Goal: Find specific page/section: Find specific page/section

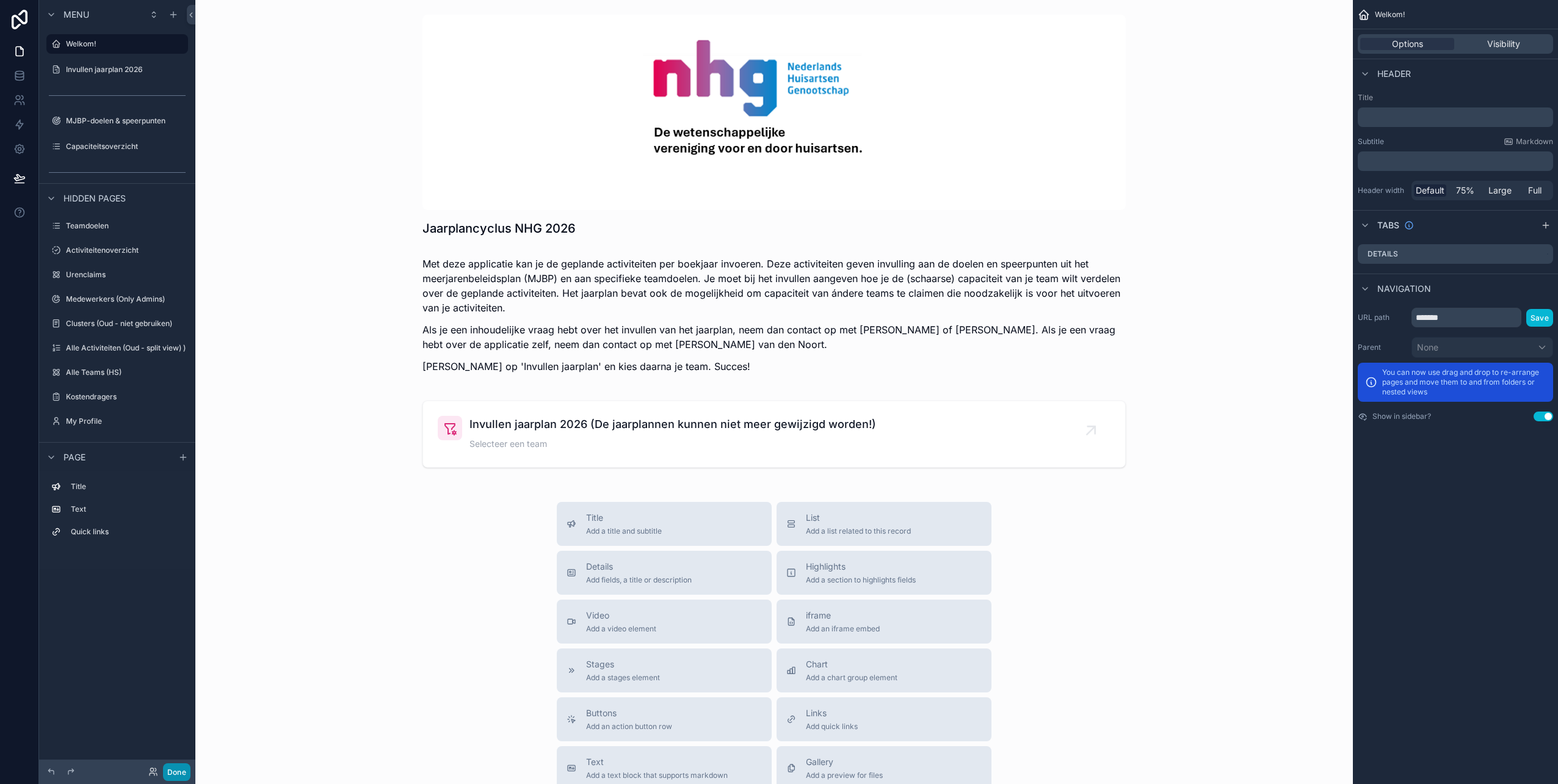
click at [175, 768] on button "Done" at bounding box center [176, 771] width 27 height 17
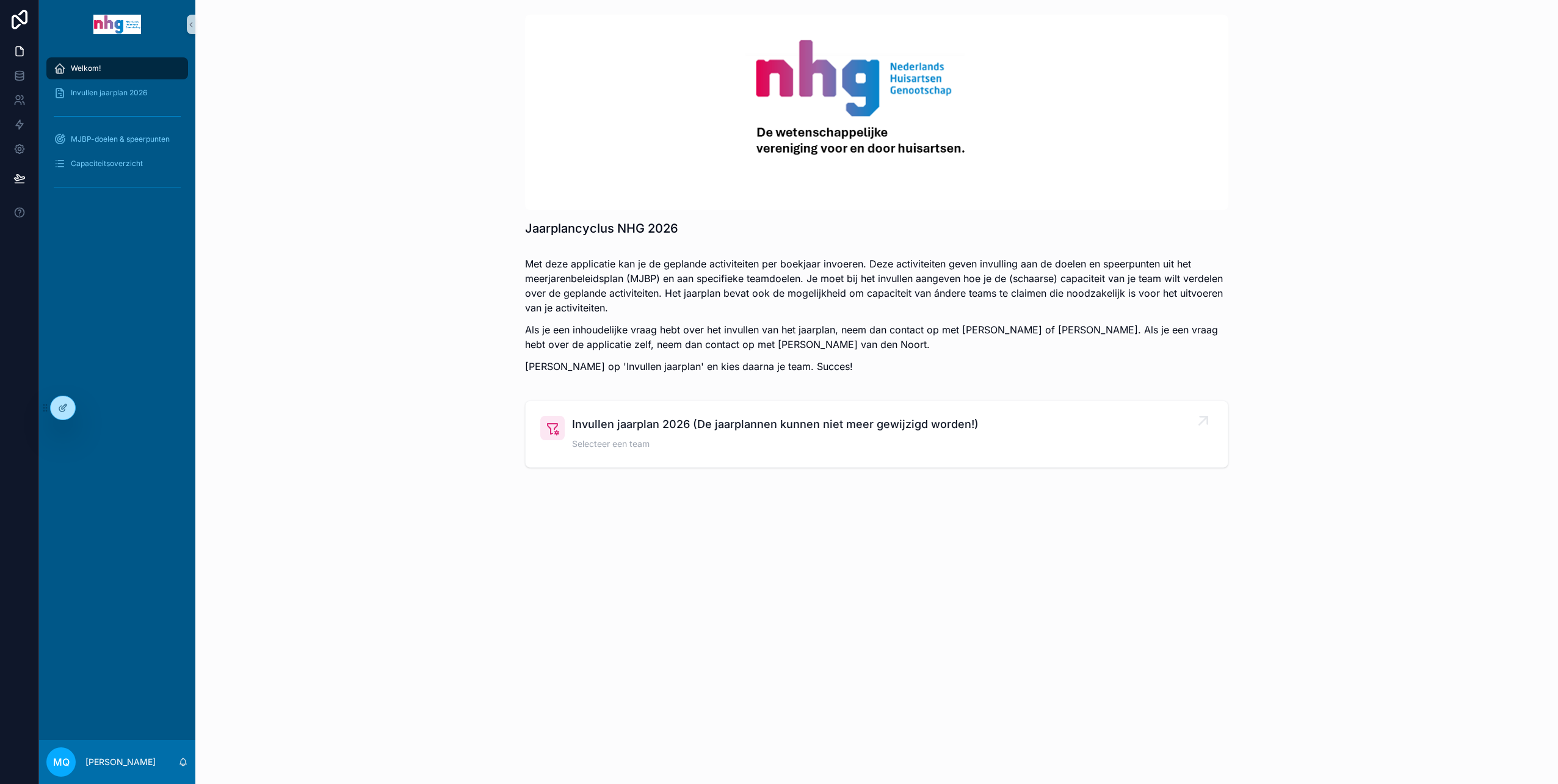
click at [610, 422] on span "Invullen jaarplan 2026 (De jaarplannen kunnen niet meer gewijzigd worden!)" at bounding box center [775, 424] width 406 height 17
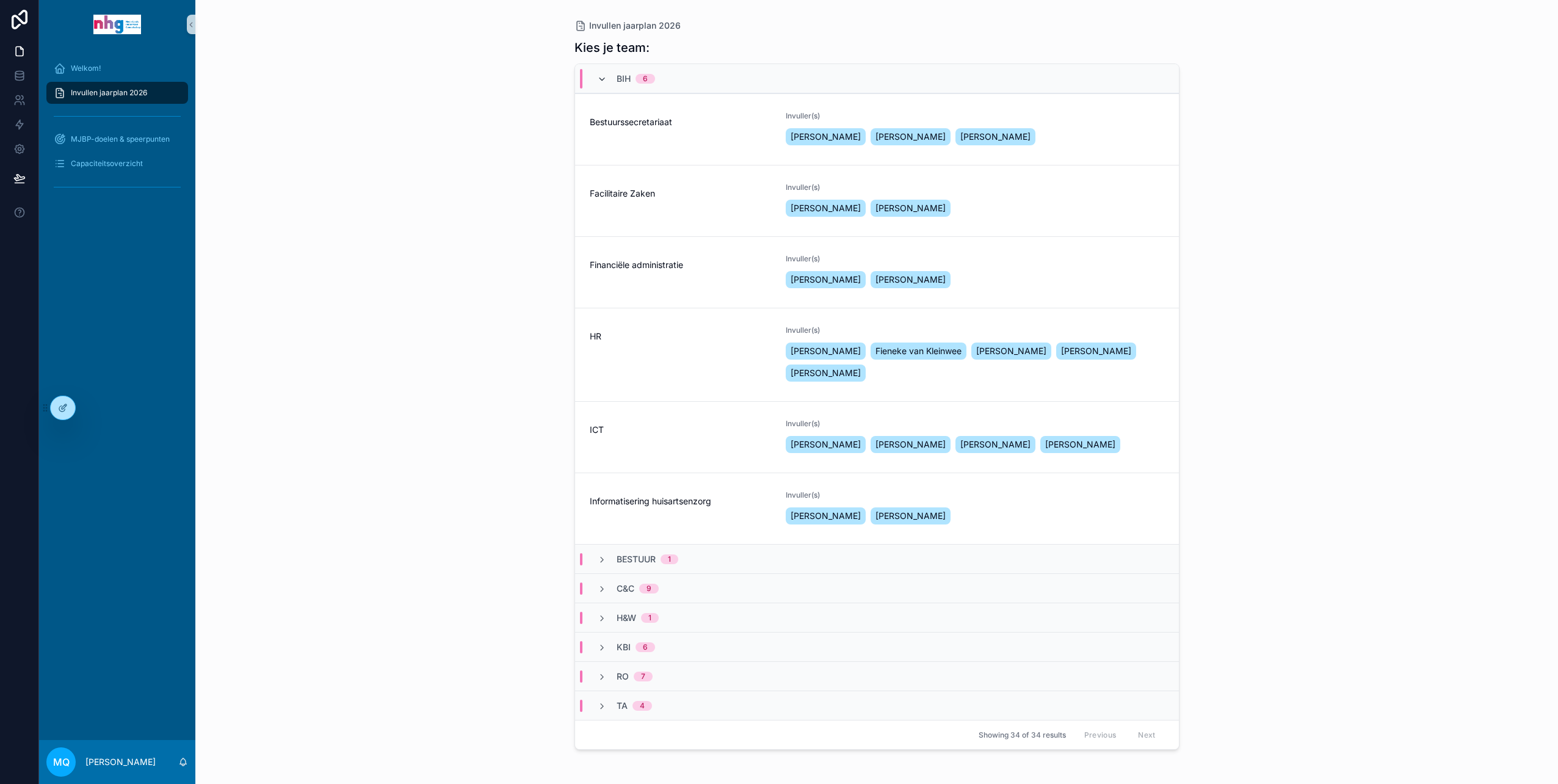
click at [603, 77] on icon "scrollable content" at bounding box center [602, 79] width 10 height 10
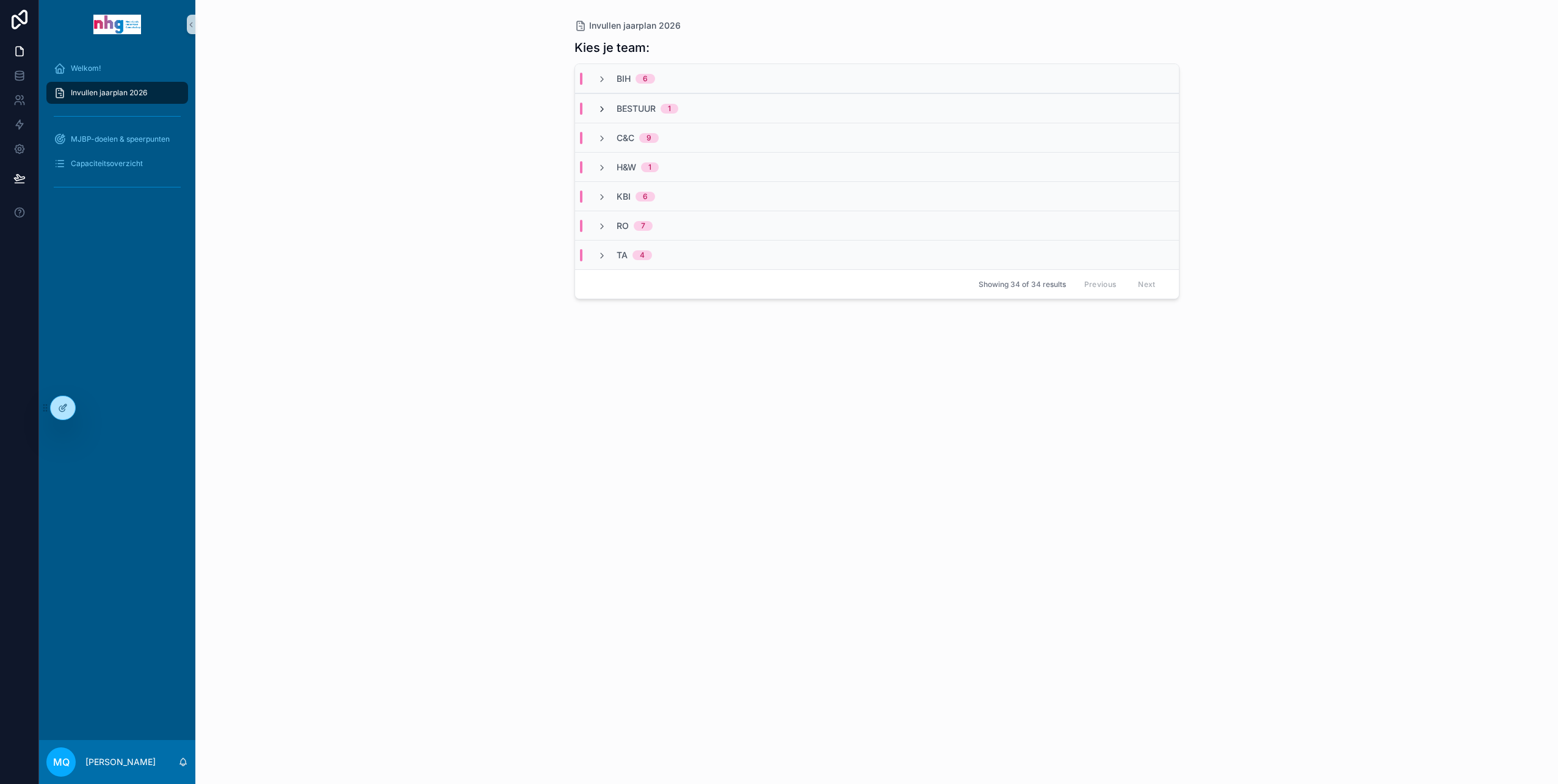
click at [599, 110] on icon "scrollable content" at bounding box center [602, 110] width 10 height 10
click at [652, 145] on span "Planning, Advies en Control" at bounding box center [681, 151] width 182 height 13
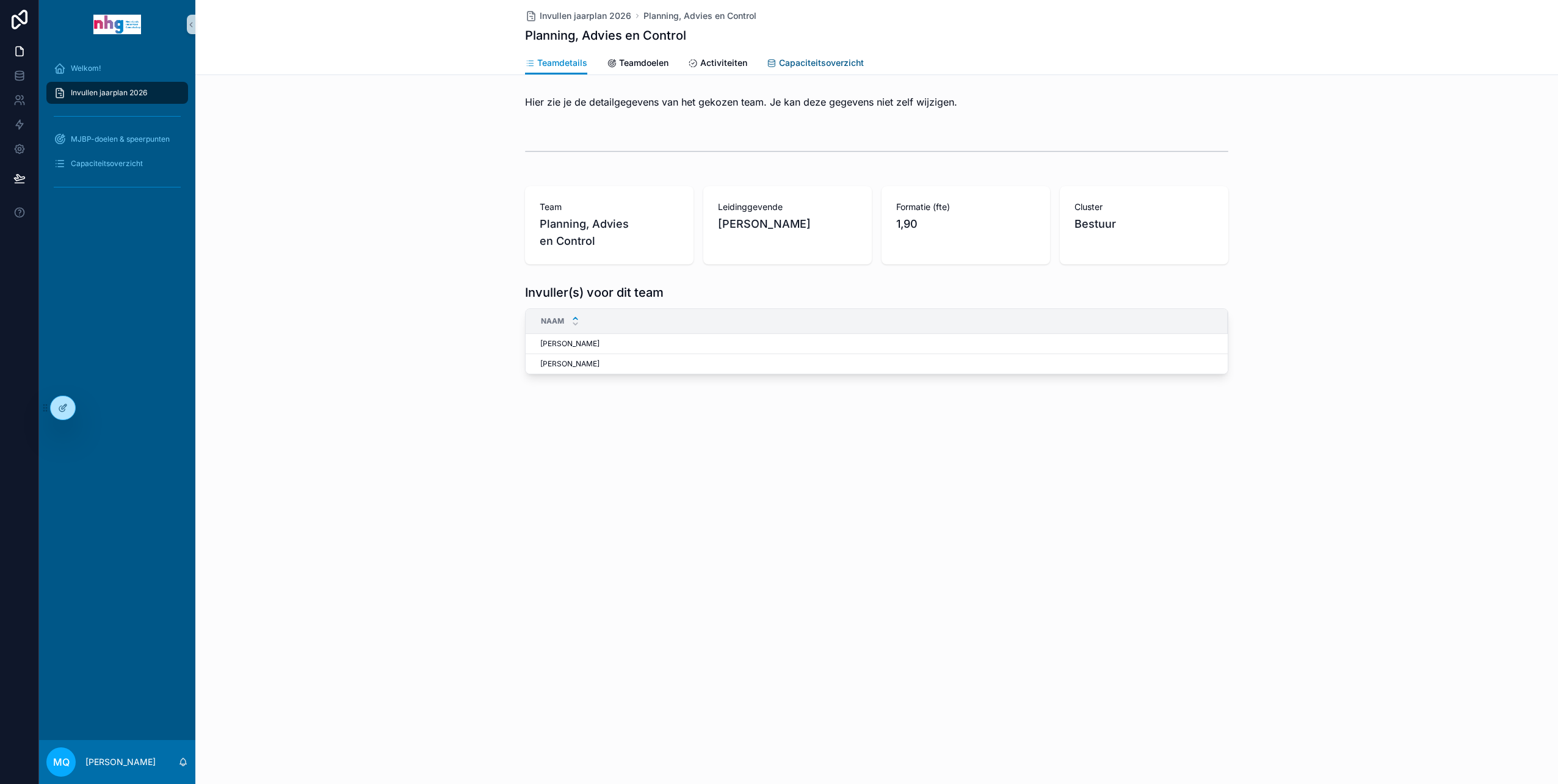
click at [819, 62] on span "Capaciteitsoverzicht" at bounding box center [822, 63] width 85 height 13
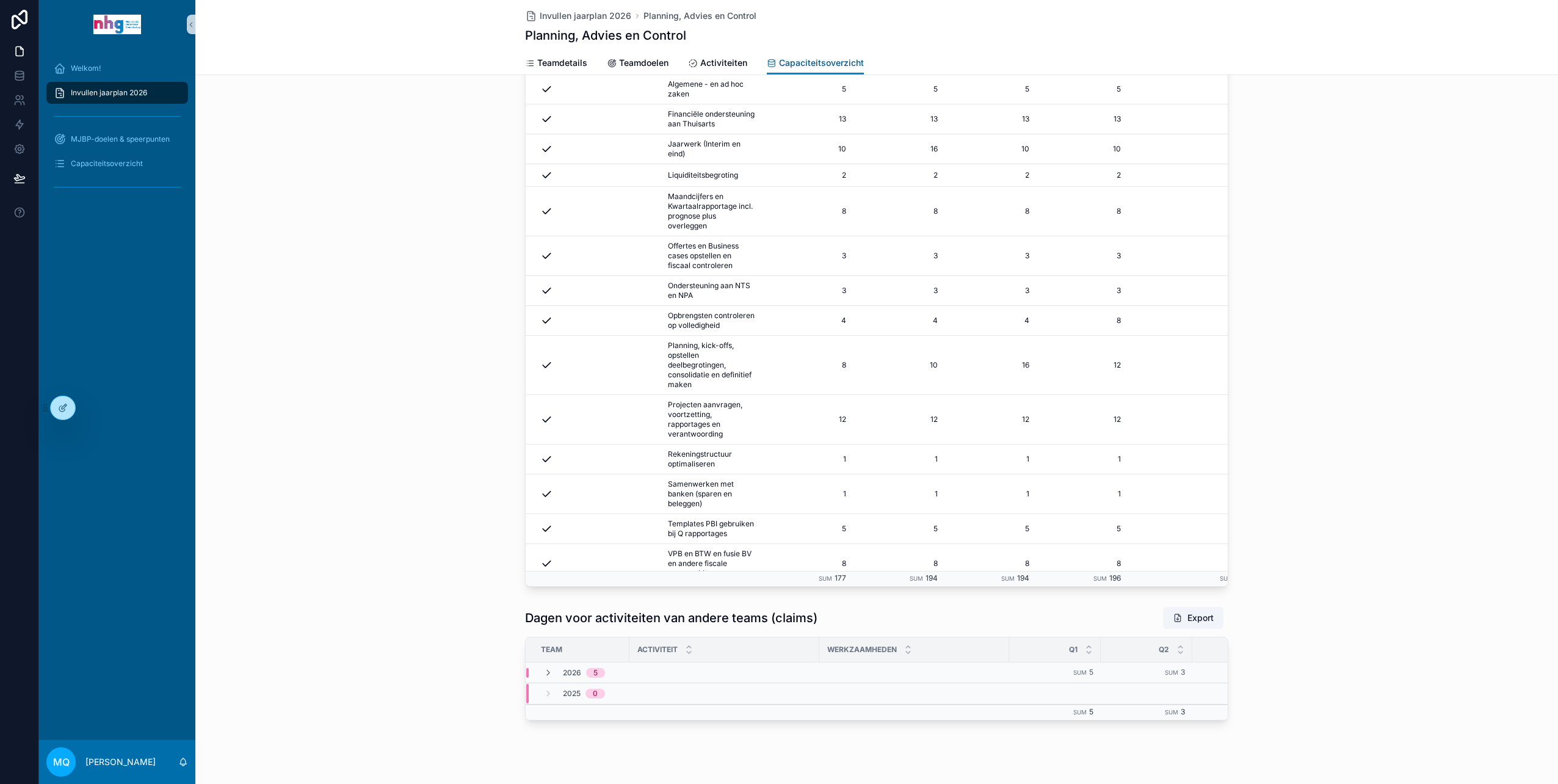
scroll to position [394, 0]
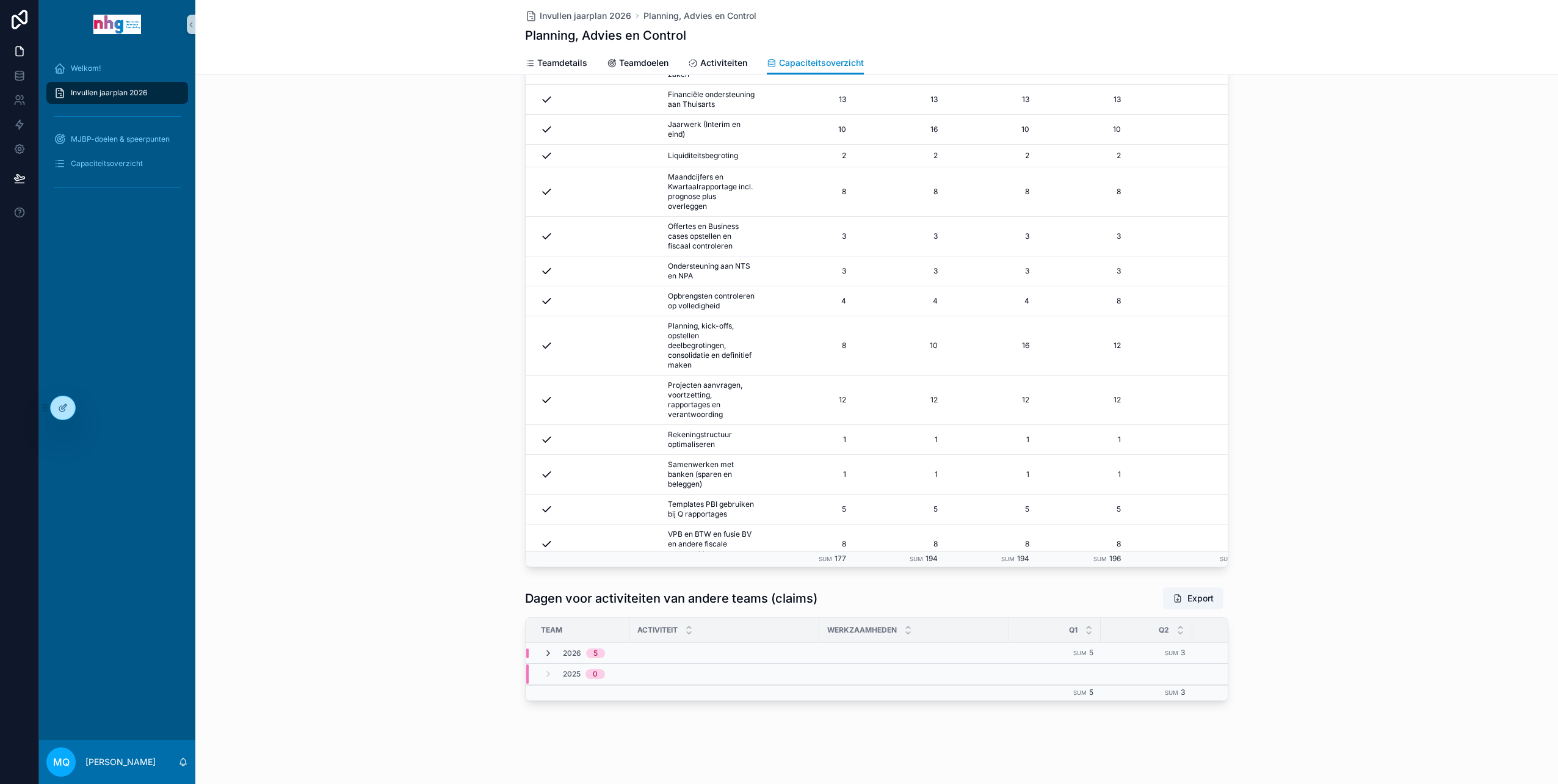
click at [543, 648] on icon "scrollable content" at bounding box center [548, 653] width 10 height 10
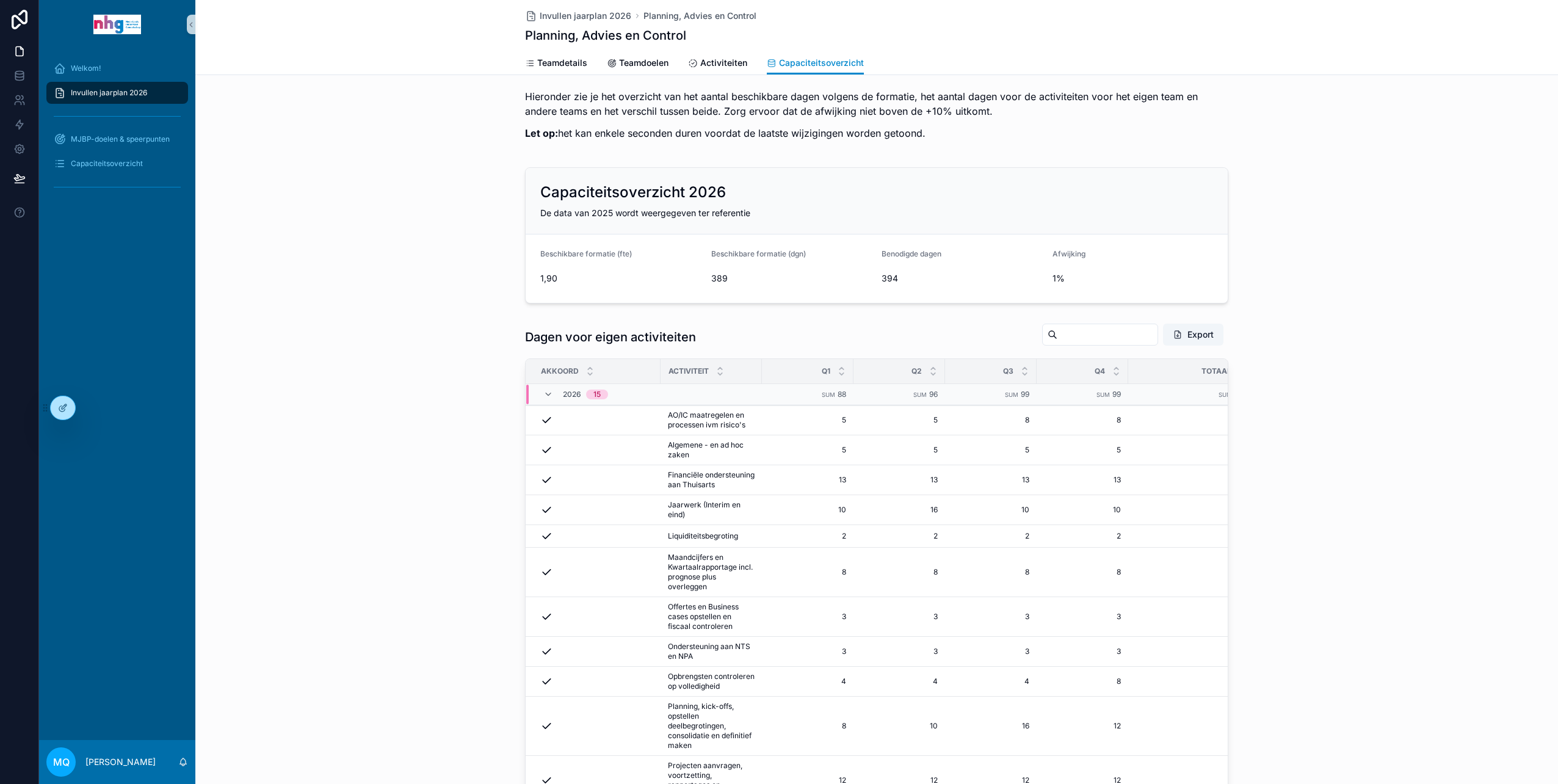
scroll to position [0, 0]
